Goal: Find specific page/section: Find specific page/section

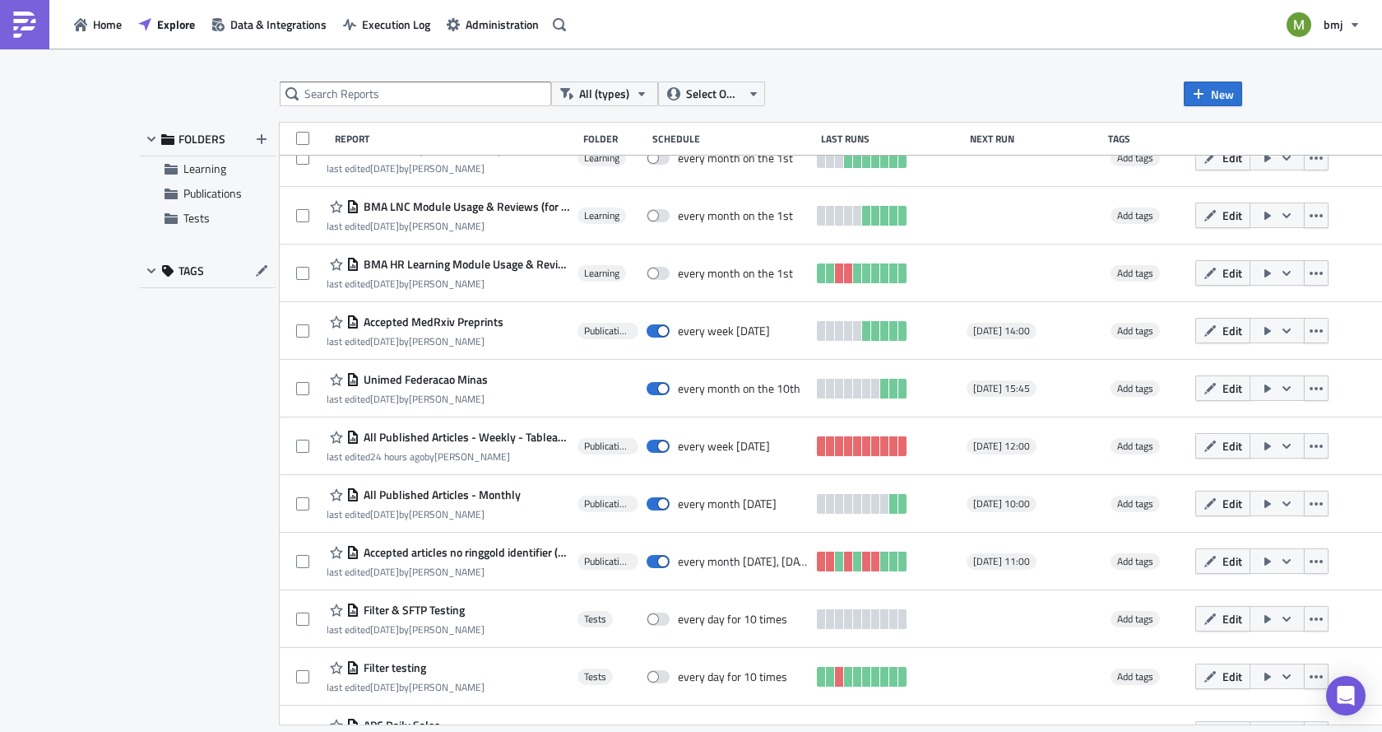
scroll to position [987, 0]
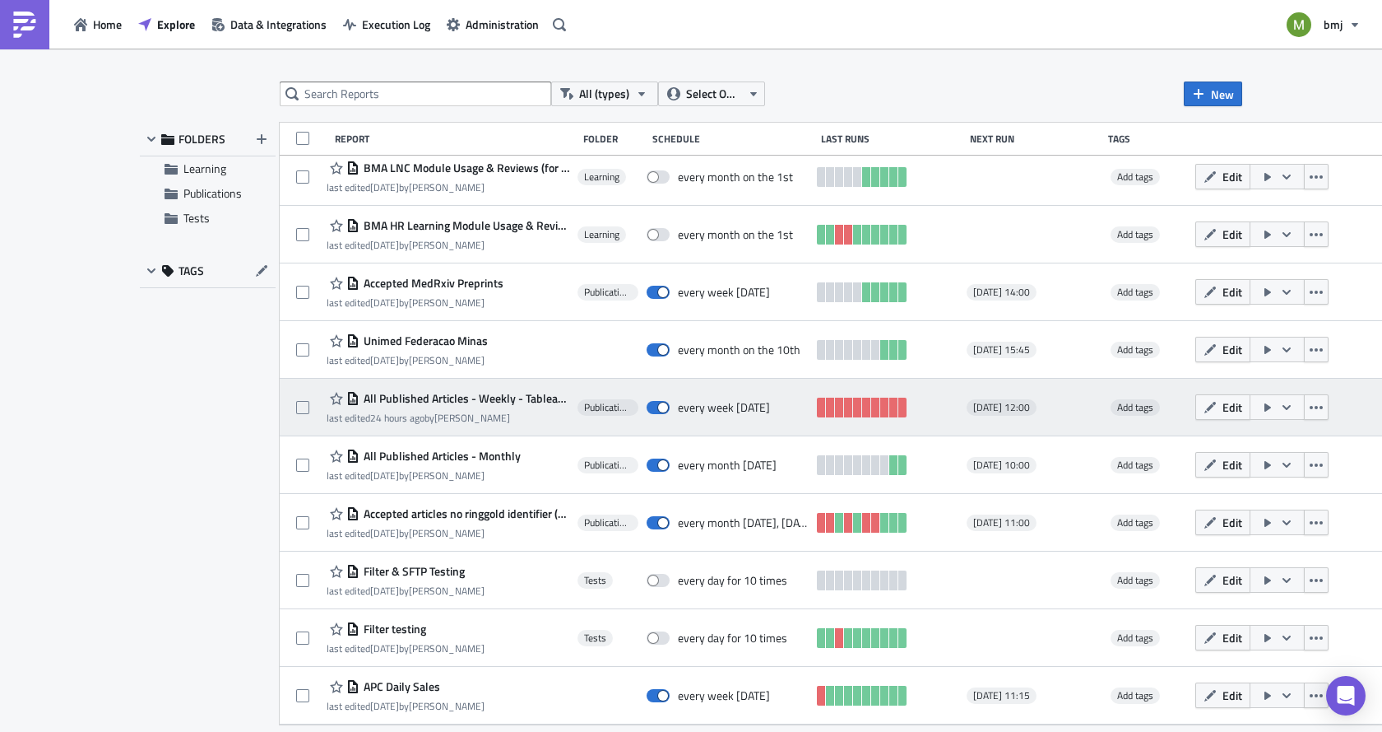
click at [490, 399] on span "All Published Articles - Weekly - Tableau Input" at bounding box center [465, 398] width 210 height 15
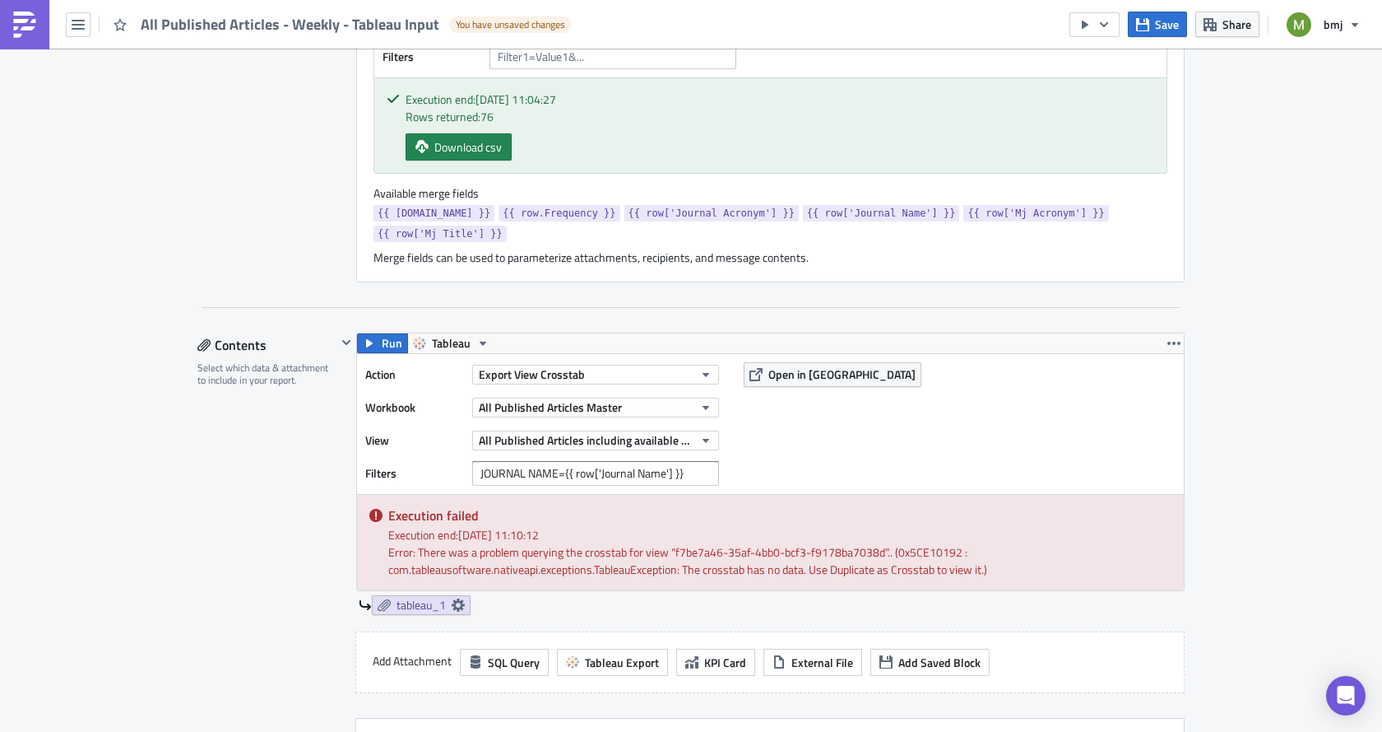
scroll to position [658, 0]
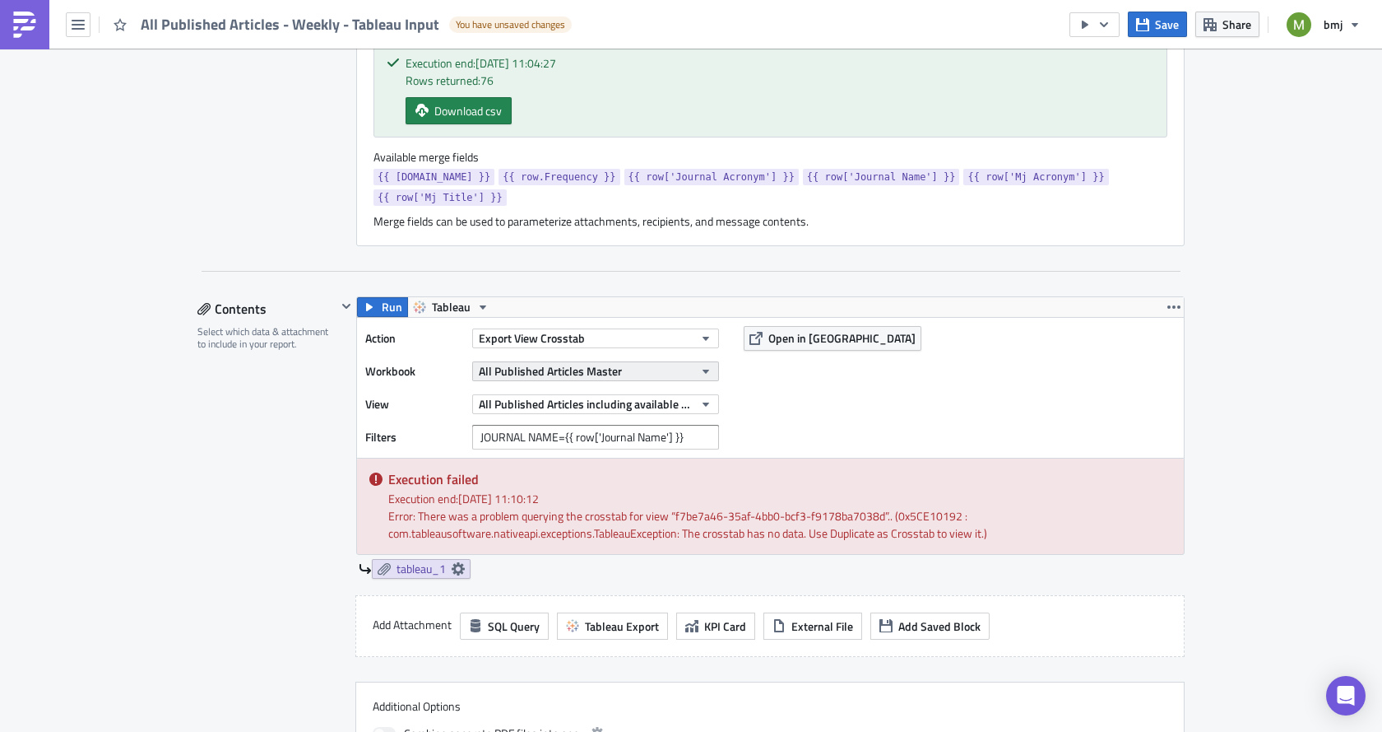
click at [631, 361] on button "All Published Articles Master" at bounding box center [595, 371] width 247 height 20
click at [140, 470] on div "Publications Execution Log Edit " All Published Articles - Weekly - Tableau Inp…" at bounding box center [691, 633] width 1382 height 2486
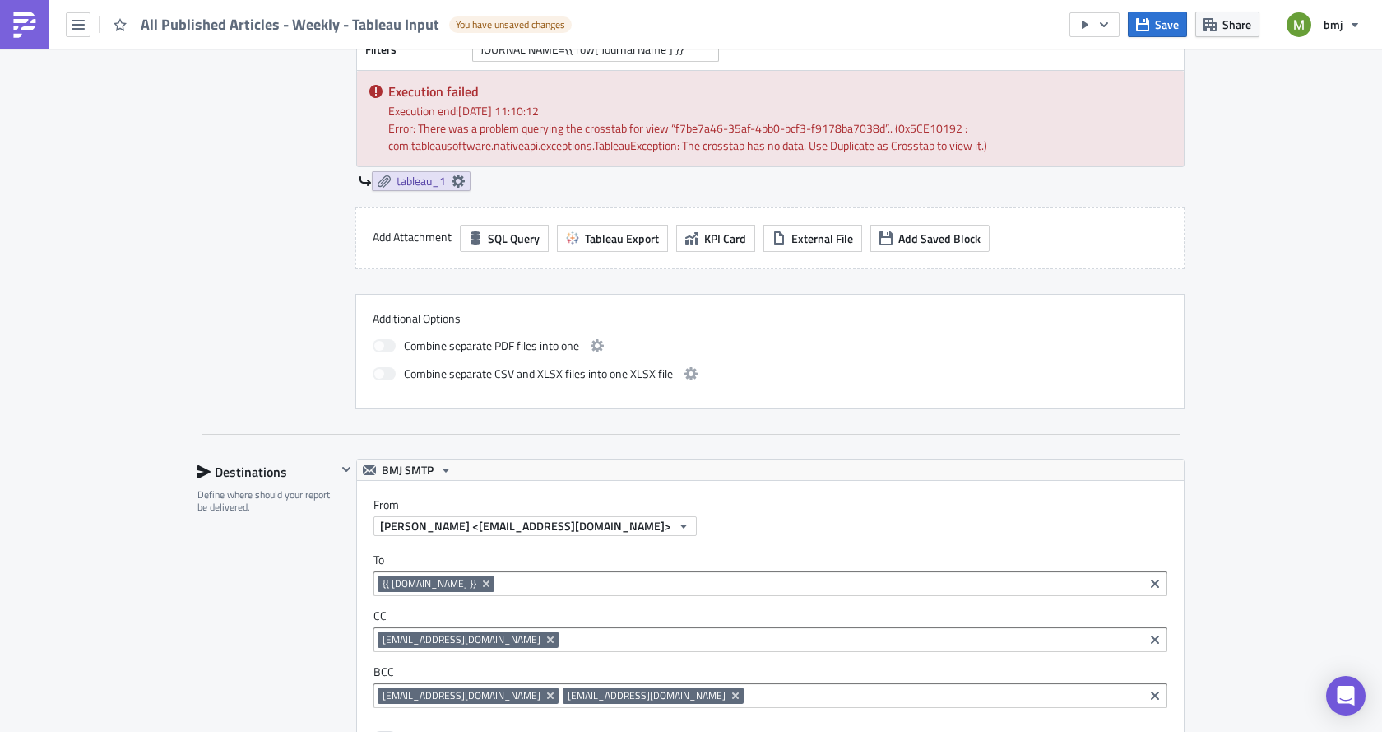
scroll to position [1070, 0]
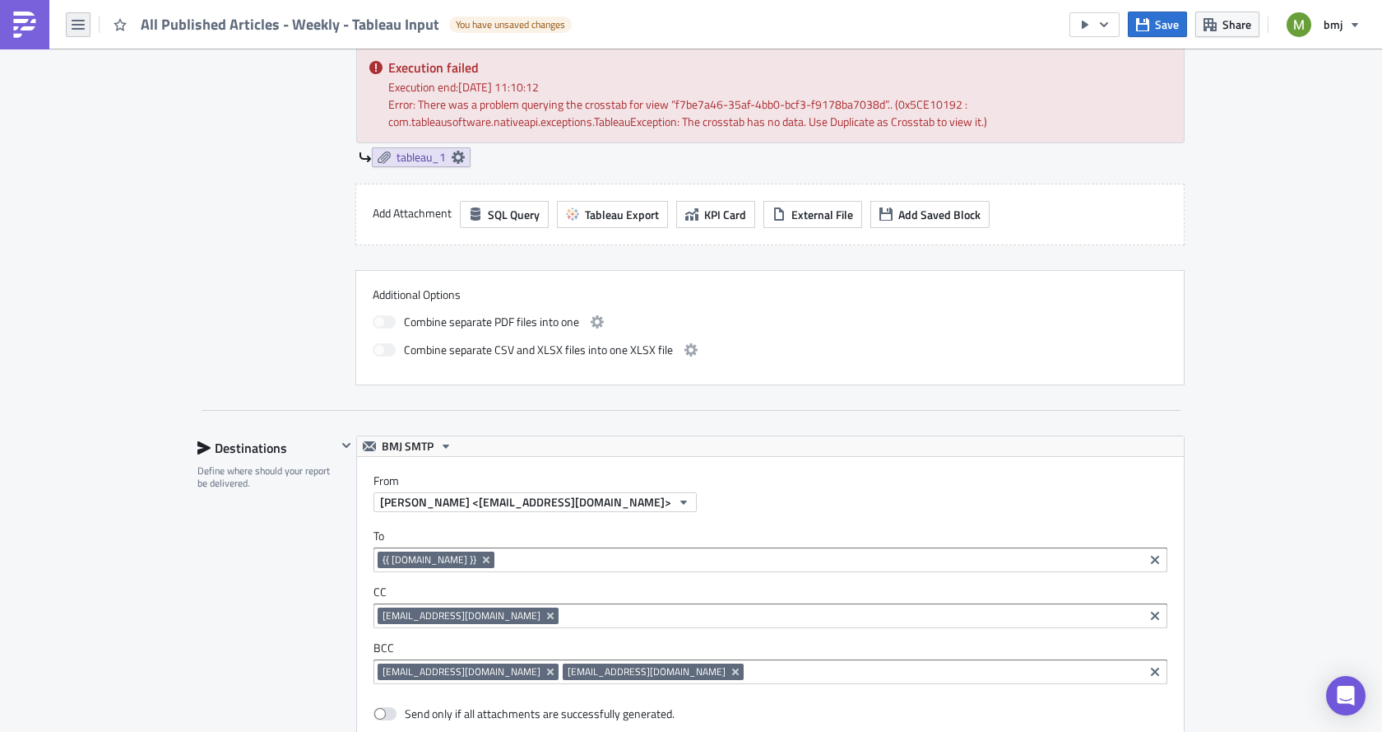
click at [76, 22] on icon "button" at bounding box center [78, 24] width 13 height 13
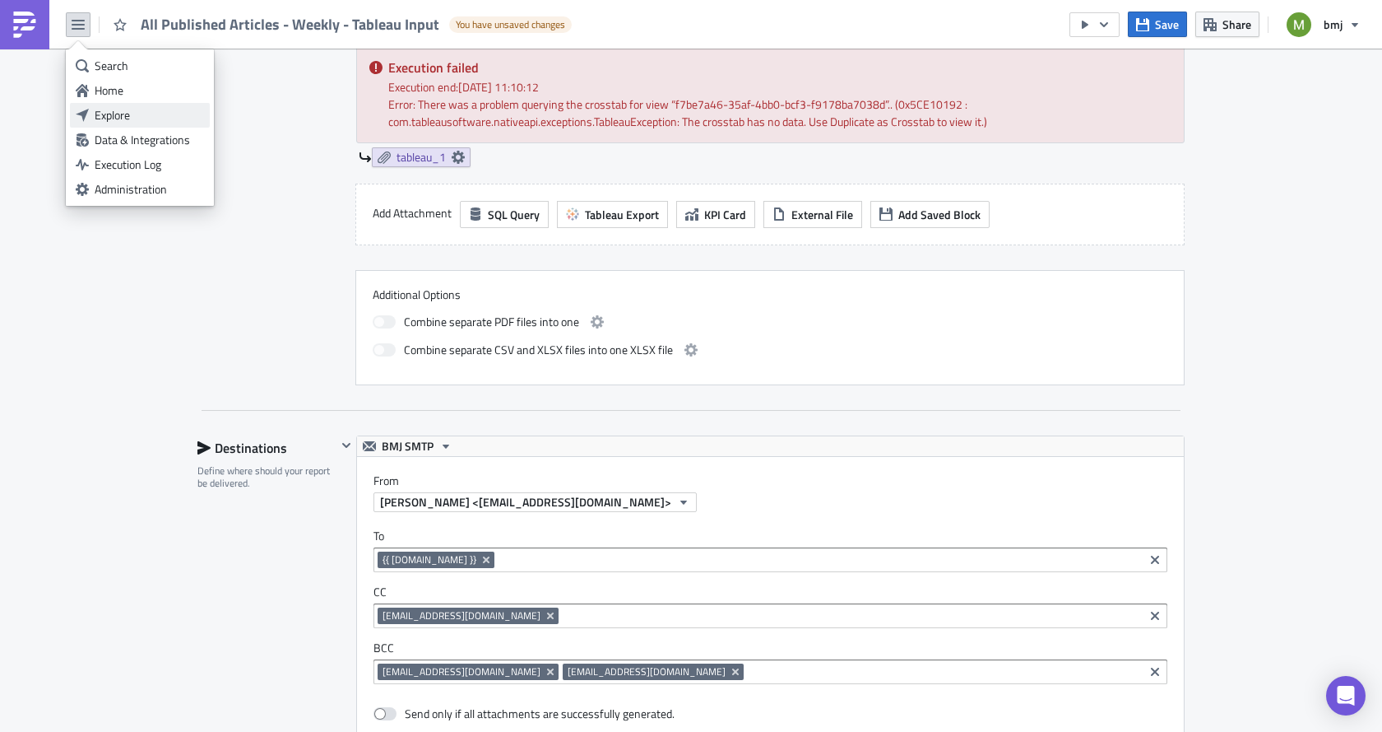
click at [100, 113] on div "Explore" at bounding box center [149, 115] width 109 height 16
